Goal: Transaction & Acquisition: Purchase product/service

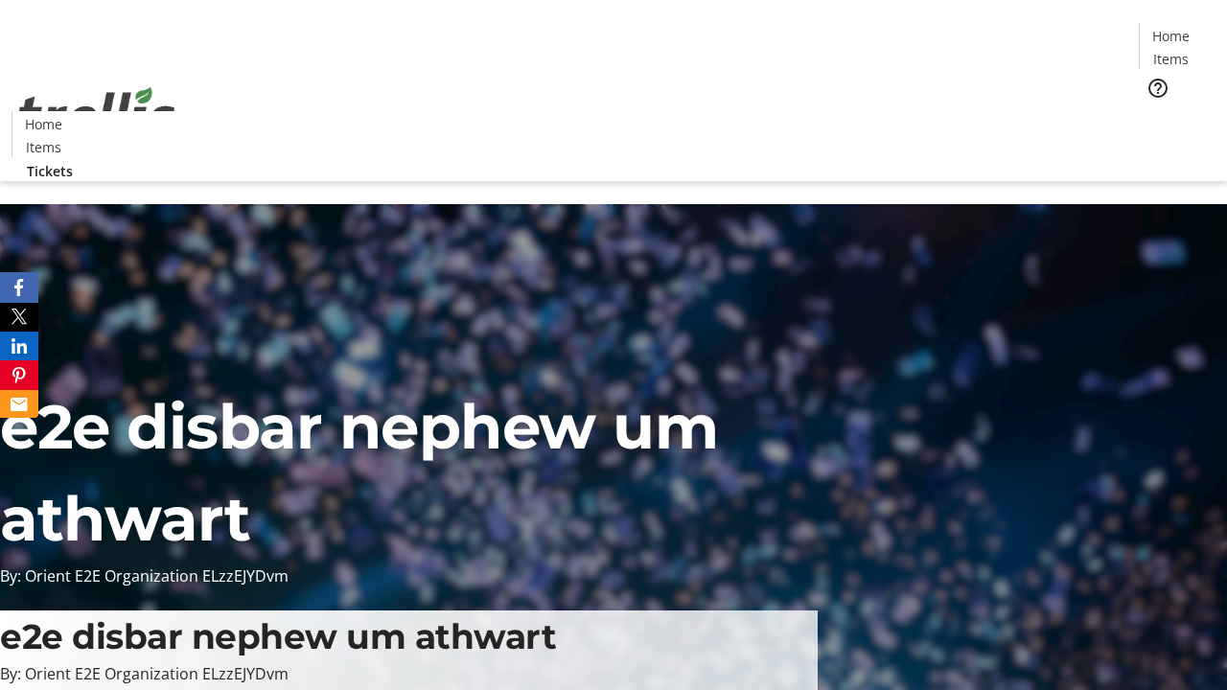
click at [1154, 111] on span "Tickets" at bounding box center [1177, 121] width 46 height 20
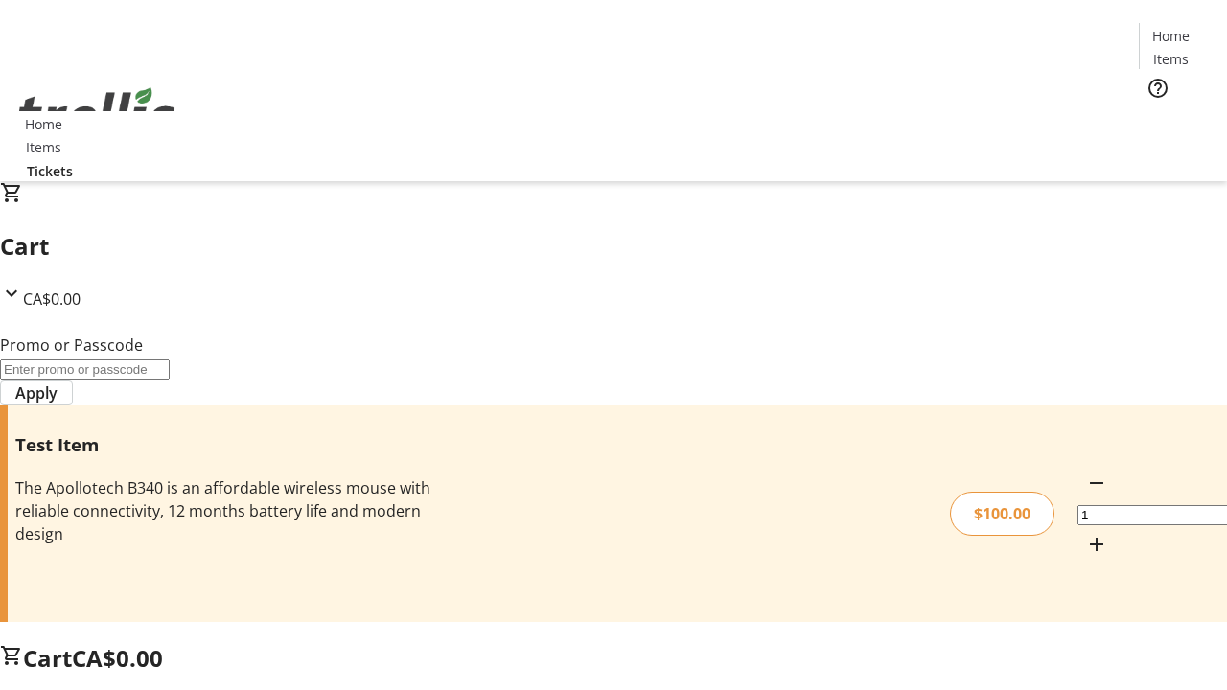
type input "PERCENT"
